Goal: Ask a question

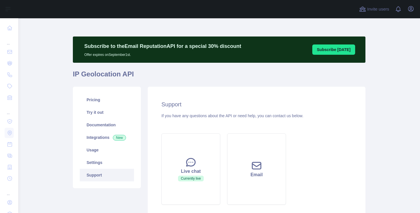
click at [207, 100] on div "Support If you have any questions about the API or need help, you can contact u…" at bounding box center [257, 154] width 218 height 135
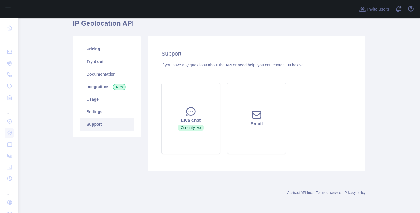
scroll to position [51, 0]
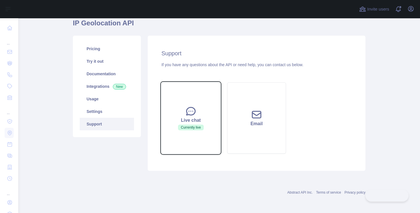
click at [207, 100] on button "Live chat Currently live" at bounding box center [190, 118] width 59 height 71
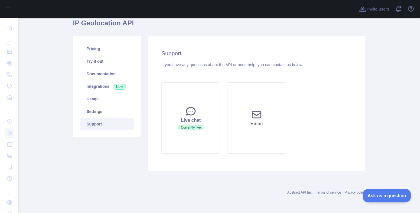
click at [378, 196] on span "Ask us a question" at bounding box center [383, 195] width 43 height 4
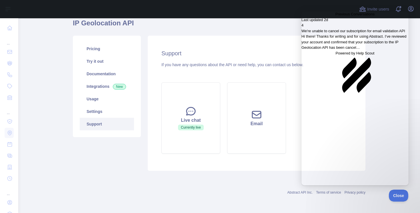
click at [350, 50] on span "Hi there! Thanks for writing and for using Abstract. I’ve reviewed your account…" at bounding box center [353, 41] width 105 height 15
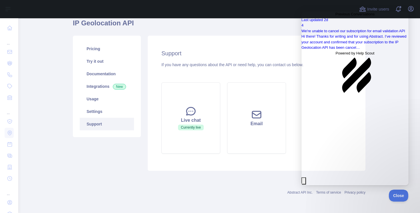
scroll to position [145, 0]
click at [47, 96] on main "Subscribe to the Email Reputation API for a special 30 % discount Offer expires…" at bounding box center [219, 115] width 402 height 195
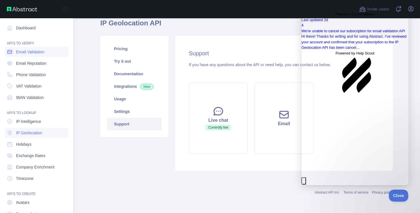
click at [21, 53] on span "Email Validation" at bounding box center [30, 52] width 28 height 6
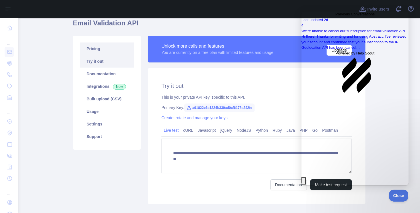
click at [115, 51] on link "Pricing" at bounding box center [107, 49] width 54 height 13
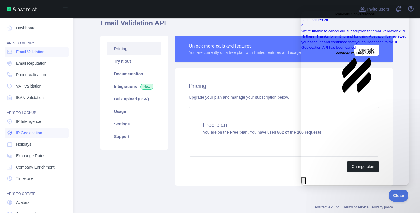
click at [20, 130] on link "IP Geolocation" at bounding box center [37, 133] width 64 height 10
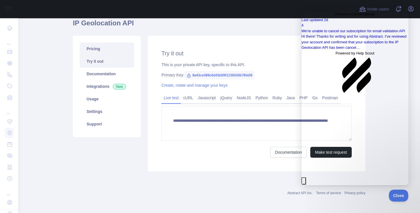
click at [121, 48] on link "Pricing" at bounding box center [107, 49] width 54 height 13
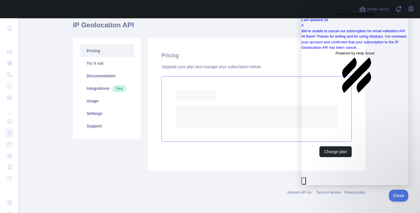
scroll to position [46, 0]
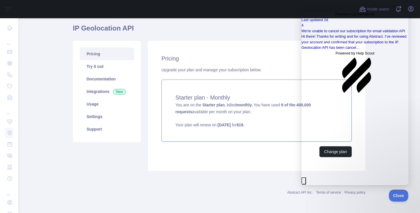
click at [245, 174] on div "Subscribe to the Email Reputation API for a special 30 % discount Offer expires…" at bounding box center [219, 82] width 292 height 193
click at [245, 159] on div "Pricing Upgrade your plan and manage your subscription below. Starter plan - Mo…" at bounding box center [257, 106] width 218 height 130
click at [398, 195] on span "Close" at bounding box center [396, 195] width 19 height 4
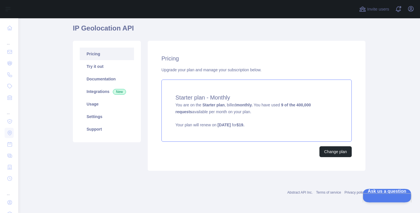
click at [379, 193] on span "Ask us a question" at bounding box center [383, 191] width 43 height 4
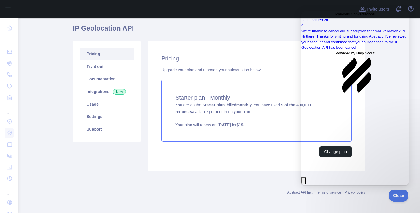
drag, startPoint x: 320, startPoint y: 129, endPoint x: 302, endPoint y: 129, distance: 18.3
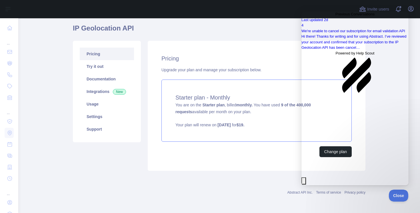
type textarea "**********"
click at [306, 178] on button "Close" at bounding box center [303, 181] width 5 height 7
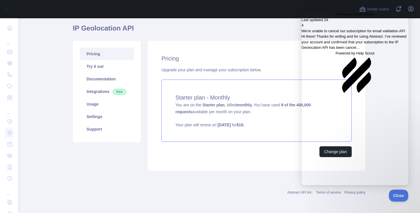
click at [399, 28] on div "4" at bounding box center [354, 26] width 107 height 6
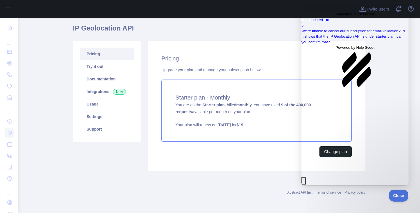
click at [410, 77] on main "Subscribe to the Email Reputation API for a special 30 % discount Offer expires…" at bounding box center [219, 115] width 402 height 195
click at [398, 194] on span "Close" at bounding box center [396, 195] width 19 height 4
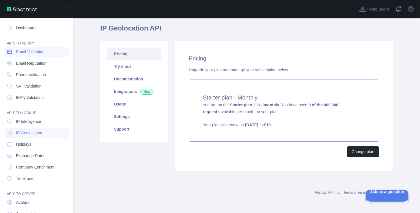
click at [25, 48] on link "Email Validation" at bounding box center [37, 52] width 64 height 10
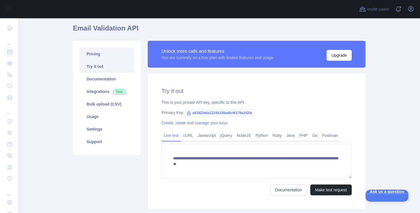
click at [102, 54] on link "Pricing" at bounding box center [107, 54] width 54 height 13
